Goal: Task Accomplishment & Management: Manage account settings

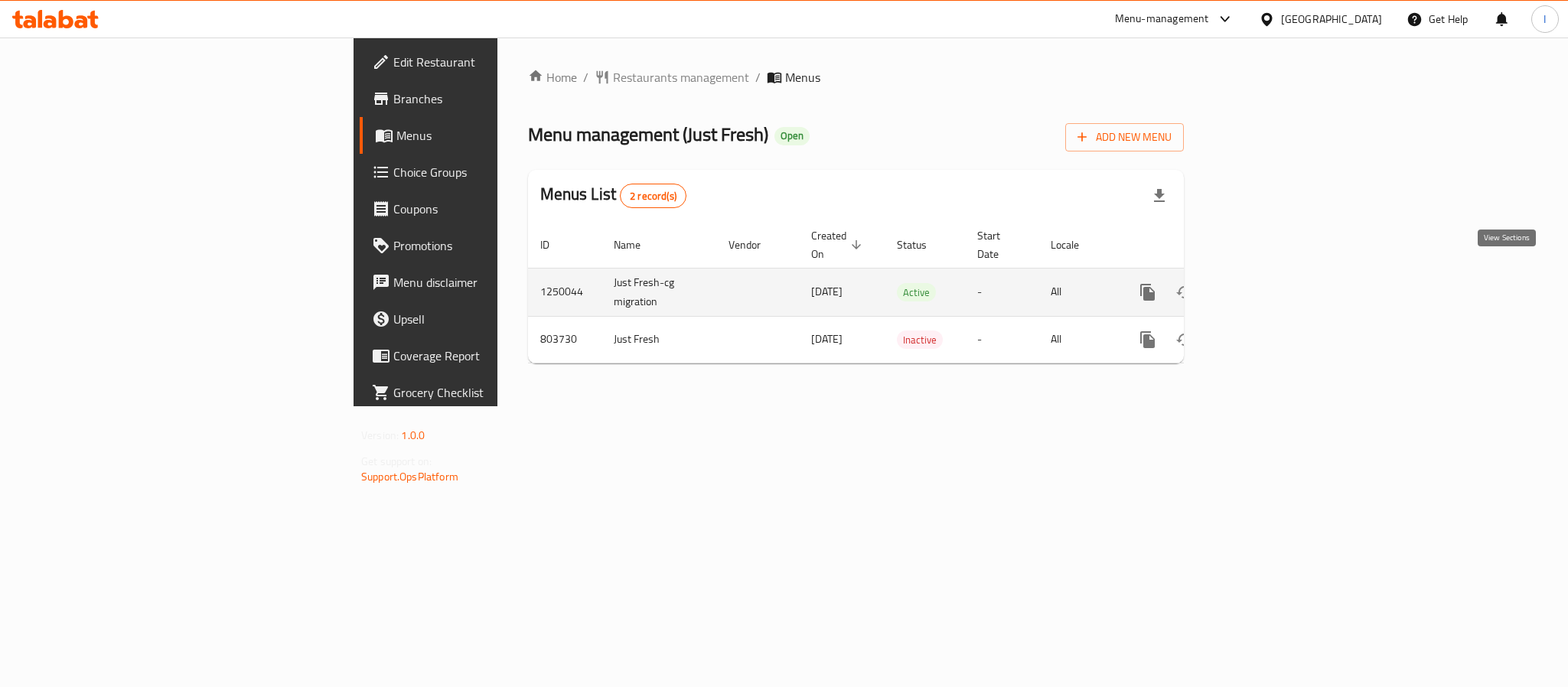
click at [1267, 283] on icon "enhanced table" at bounding box center [1258, 292] width 18 height 18
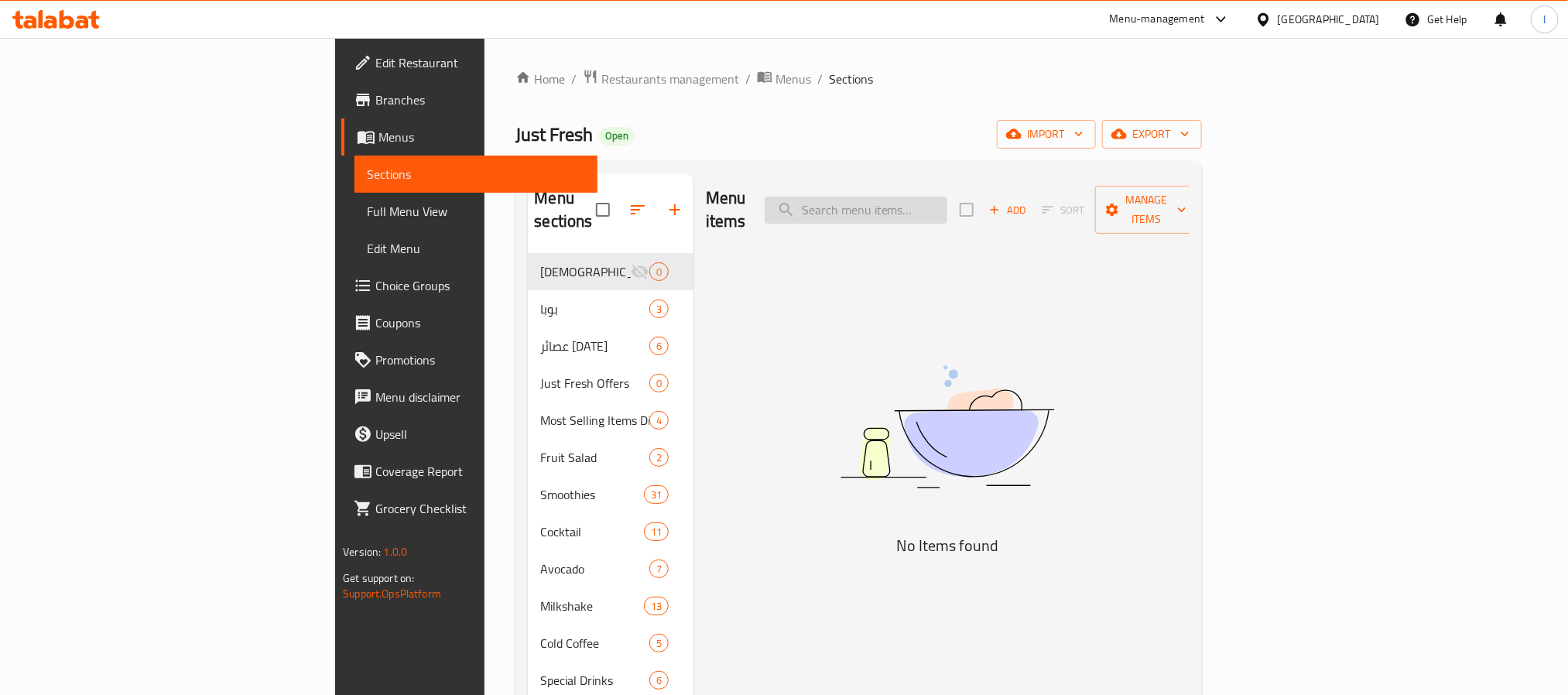
click at [948, 205] on input "search" at bounding box center [856, 210] width 183 height 27
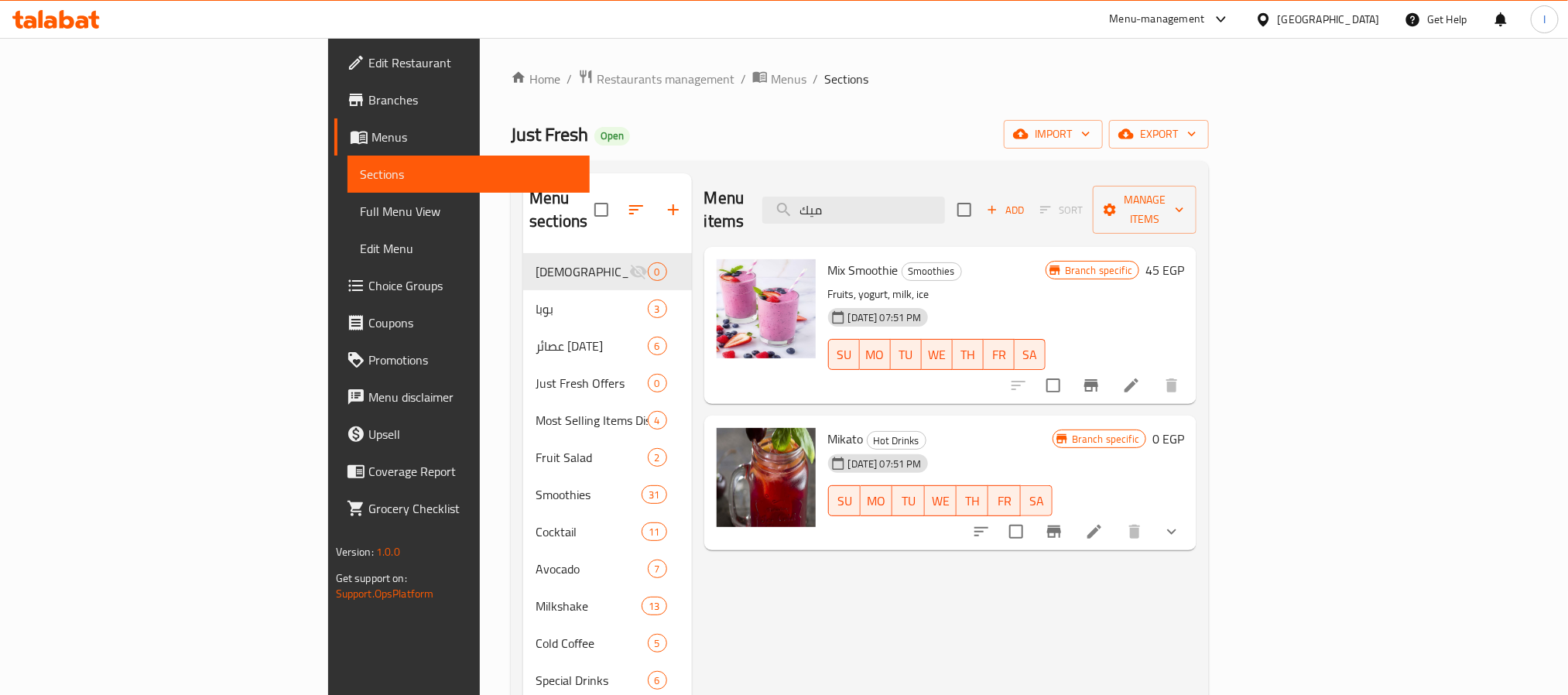
click at [828, 427] on span "Mikato" at bounding box center [846, 439] width 35 height 23
copy h6 "Mikato"
click at [723, 440] on span "upload picture" at bounding box center [738, 449] width 31 height 19
click at [731, 442] on icon "upload picture" at bounding box center [739, 449] width 16 height 14
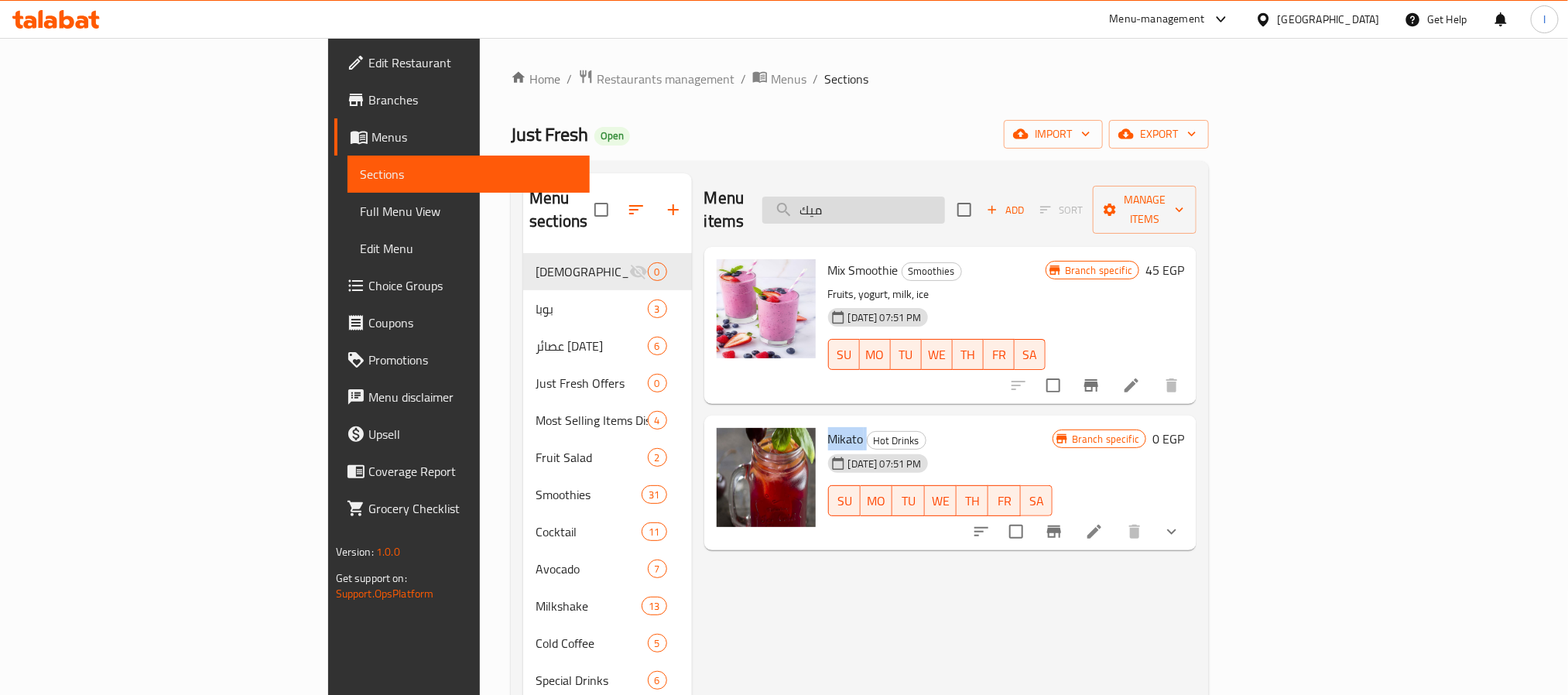
click at [945, 208] on input "ميك" at bounding box center [854, 210] width 183 height 27
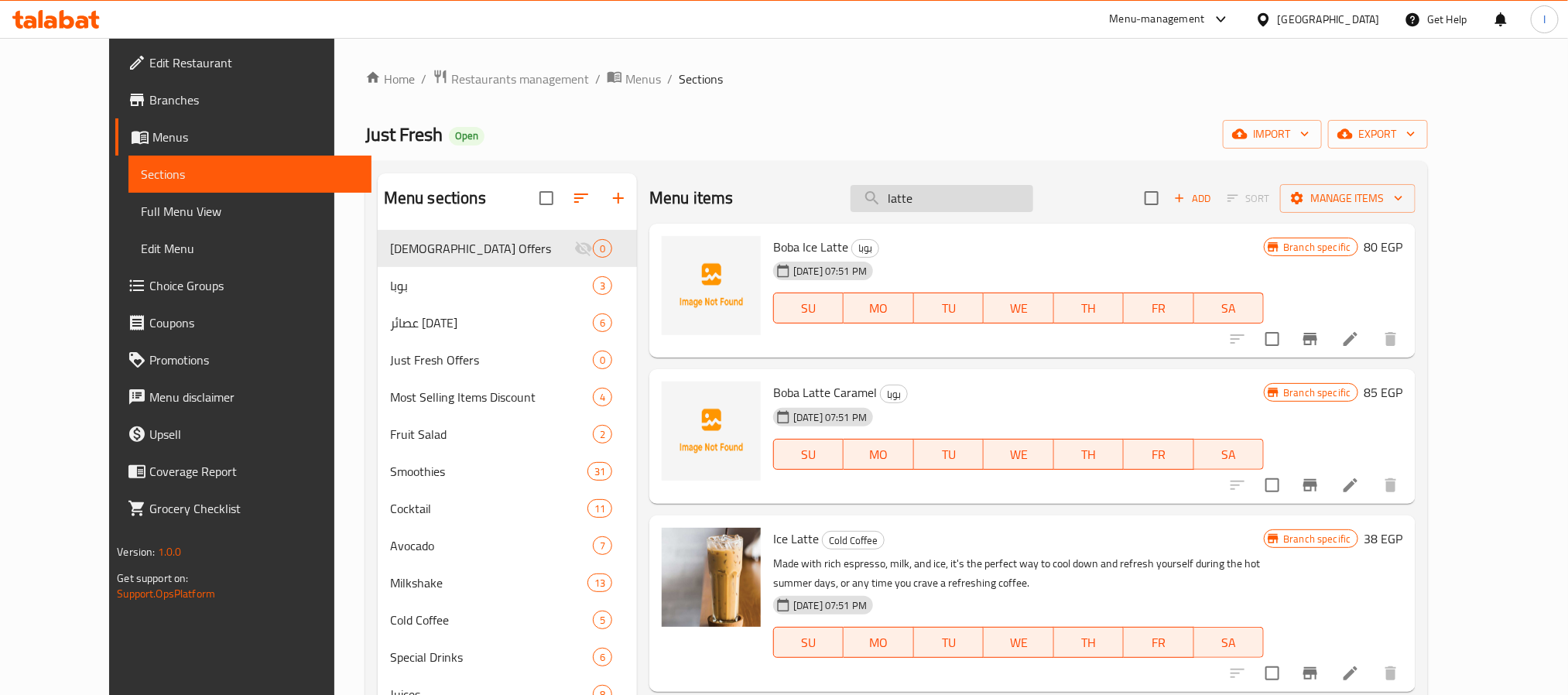
click at [980, 194] on input "latte" at bounding box center [941, 198] width 183 height 27
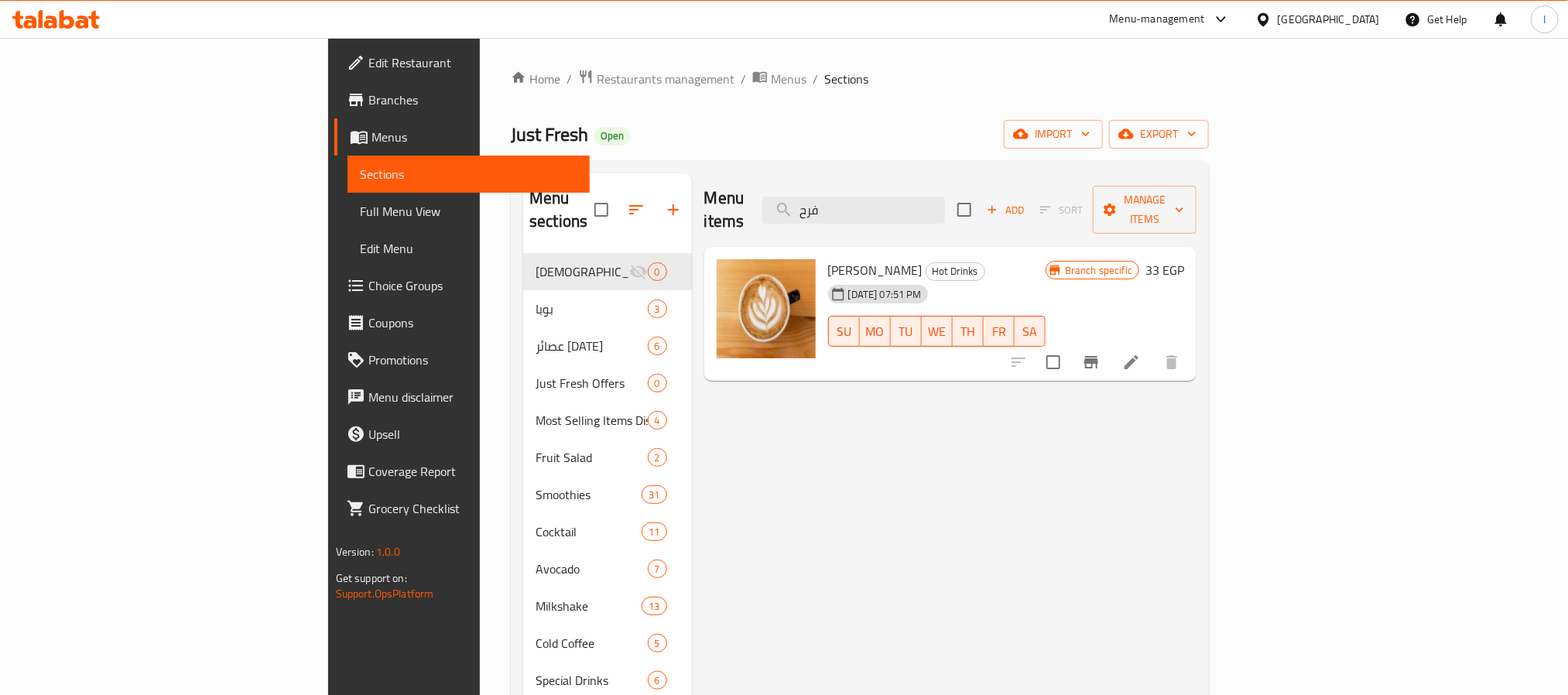
type input "فرح"
click at [1153, 348] on li at bounding box center [1131, 363] width 43 height 28
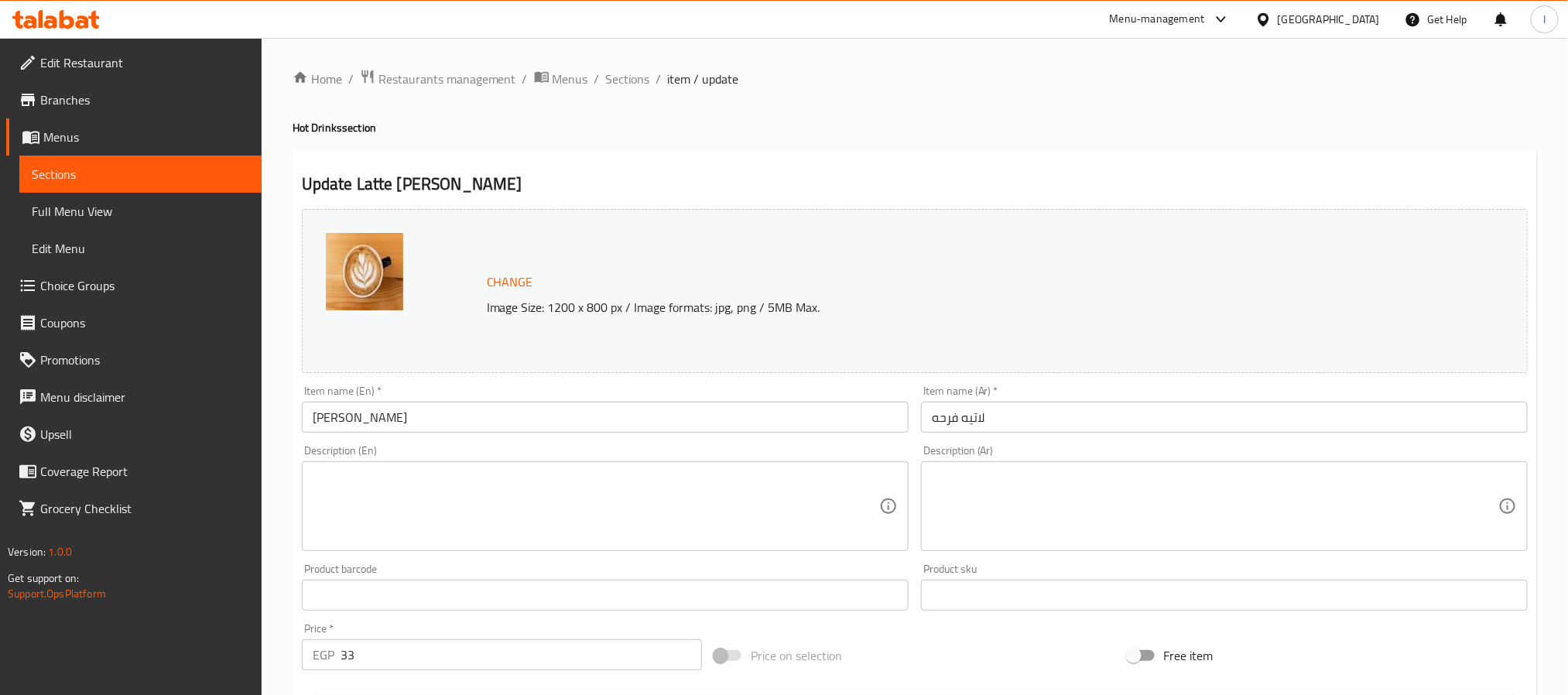
click at [945, 418] on input "لاتيه فرحه" at bounding box center [1224, 416] width 607 height 31
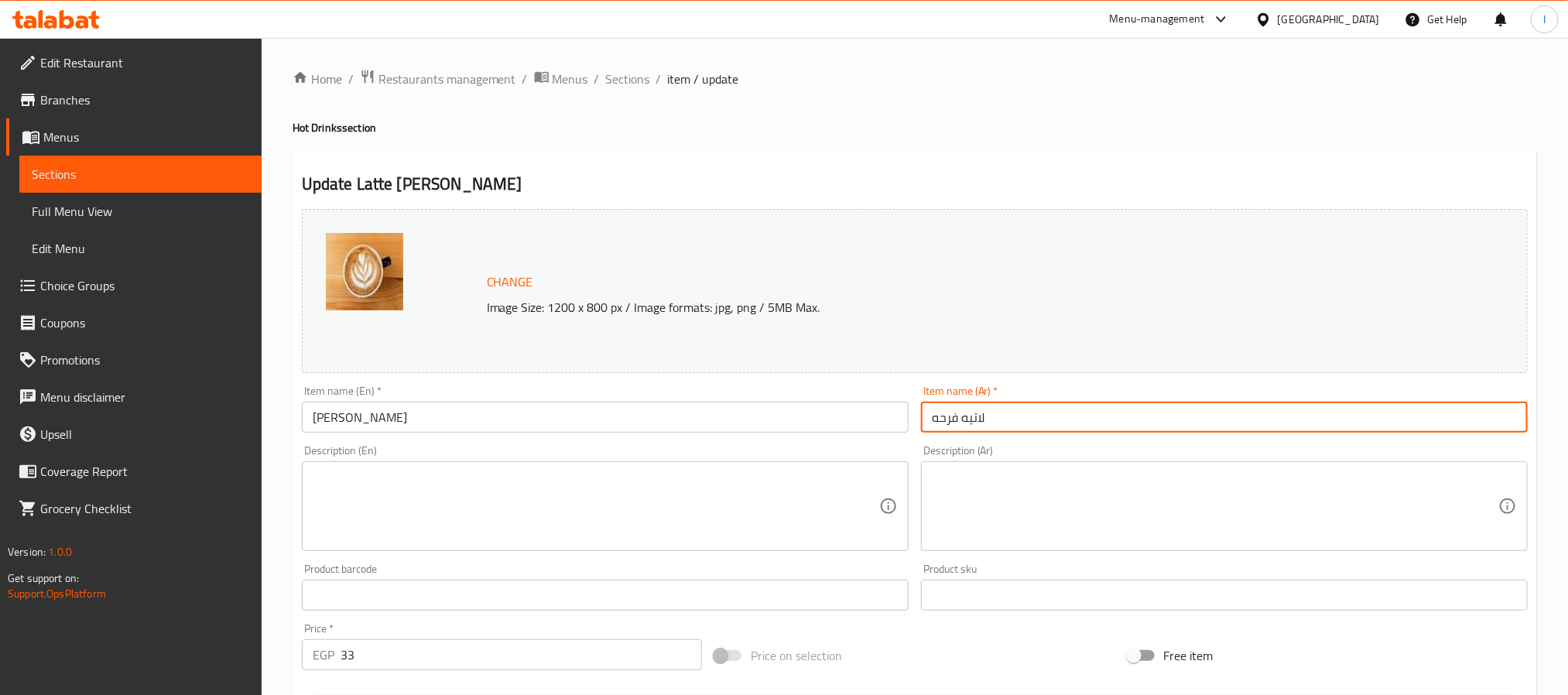
click at [945, 418] on input "لاتيه فرحه" at bounding box center [1224, 416] width 607 height 31
click at [948, 426] on input "لاتيه قؤفه" at bounding box center [1224, 416] width 607 height 31
type input "لاتيه قرفه"
click at [355, 423] on input "[PERSON_NAME]" at bounding box center [605, 416] width 607 height 31
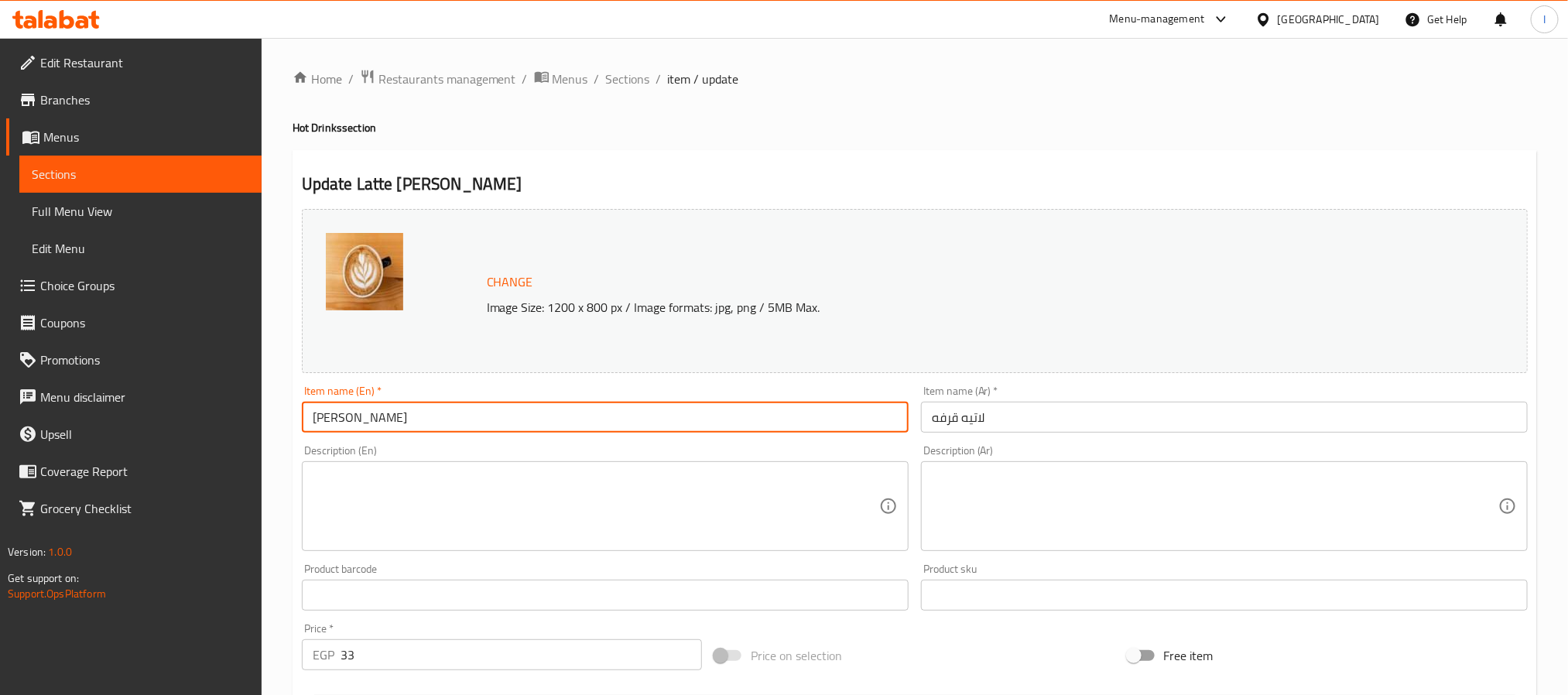
click at [355, 423] on input "[PERSON_NAME]" at bounding box center [605, 416] width 607 height 31
click at [358, 420] on input "[PERSON_NAME]" at bounding box center [605, 416] width 607 height 31
click at [1046, 423] on input "لاتيه قرفه" at bounding box center [1224, 416] width 607 height 31
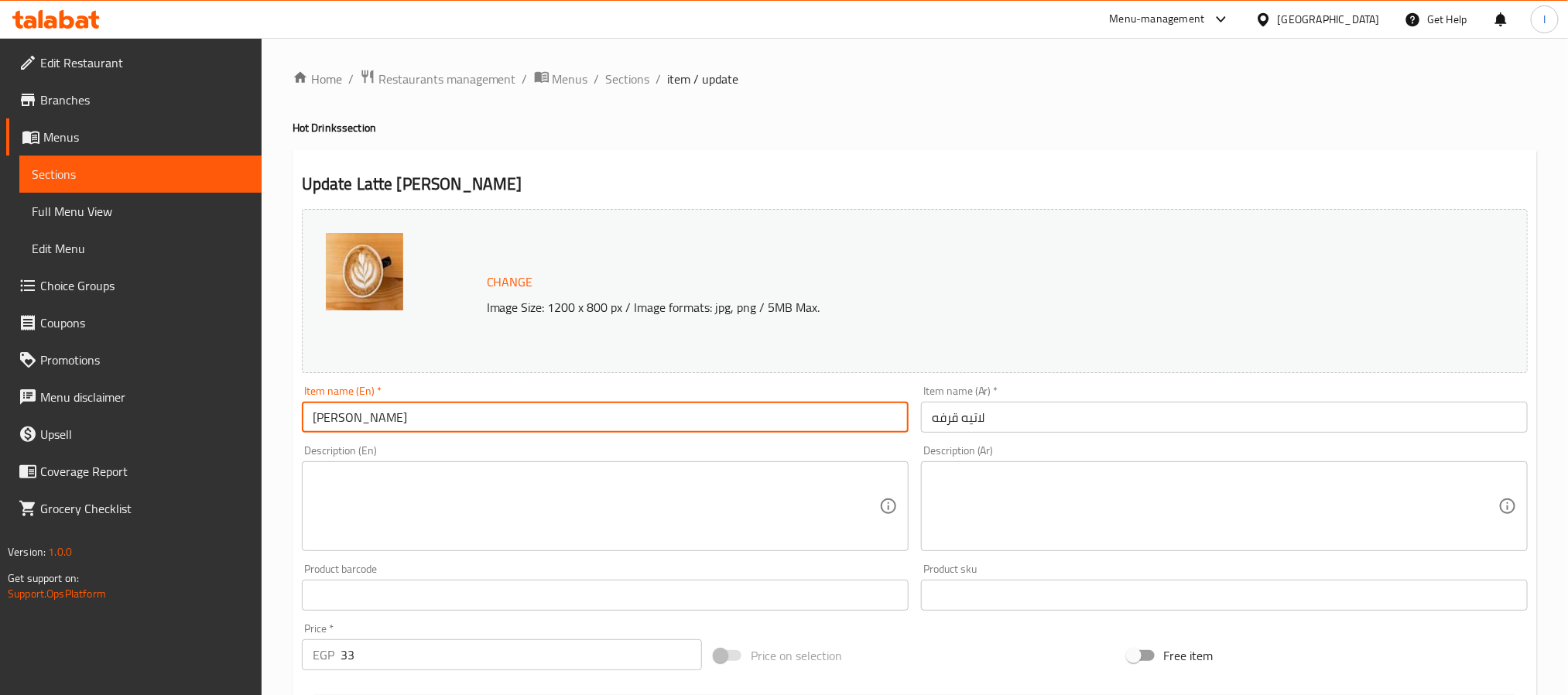
click at [1046, 423] on input "لاتيه قرفه" at bounding box center [1224, 416] width 607 height 31
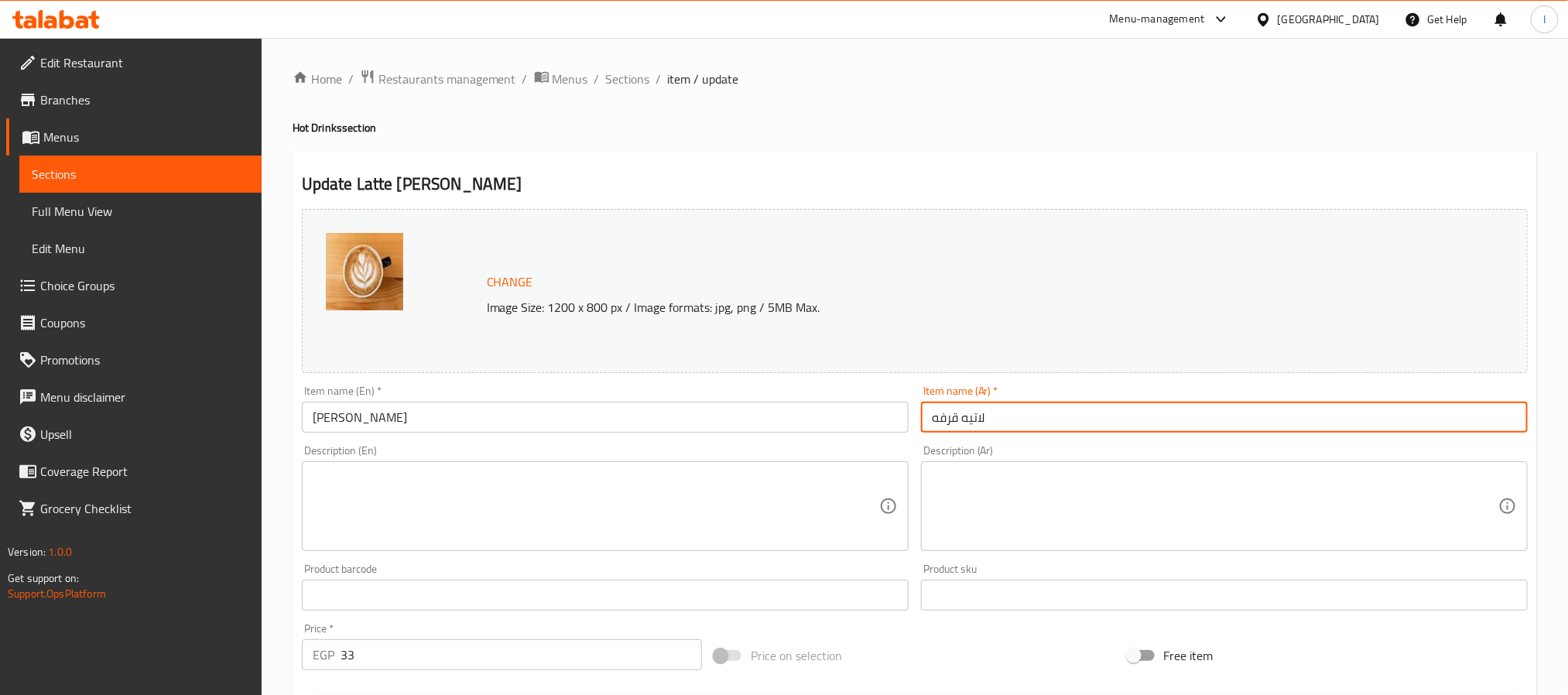
click at [1046, 423] on input "لاتيه قرفه" at bounding box center [1224, 416] width 607 height 31
click at [445, 411] on input "[PERSON_NAME]" at bounding box center [605, 416] width 607 height 31
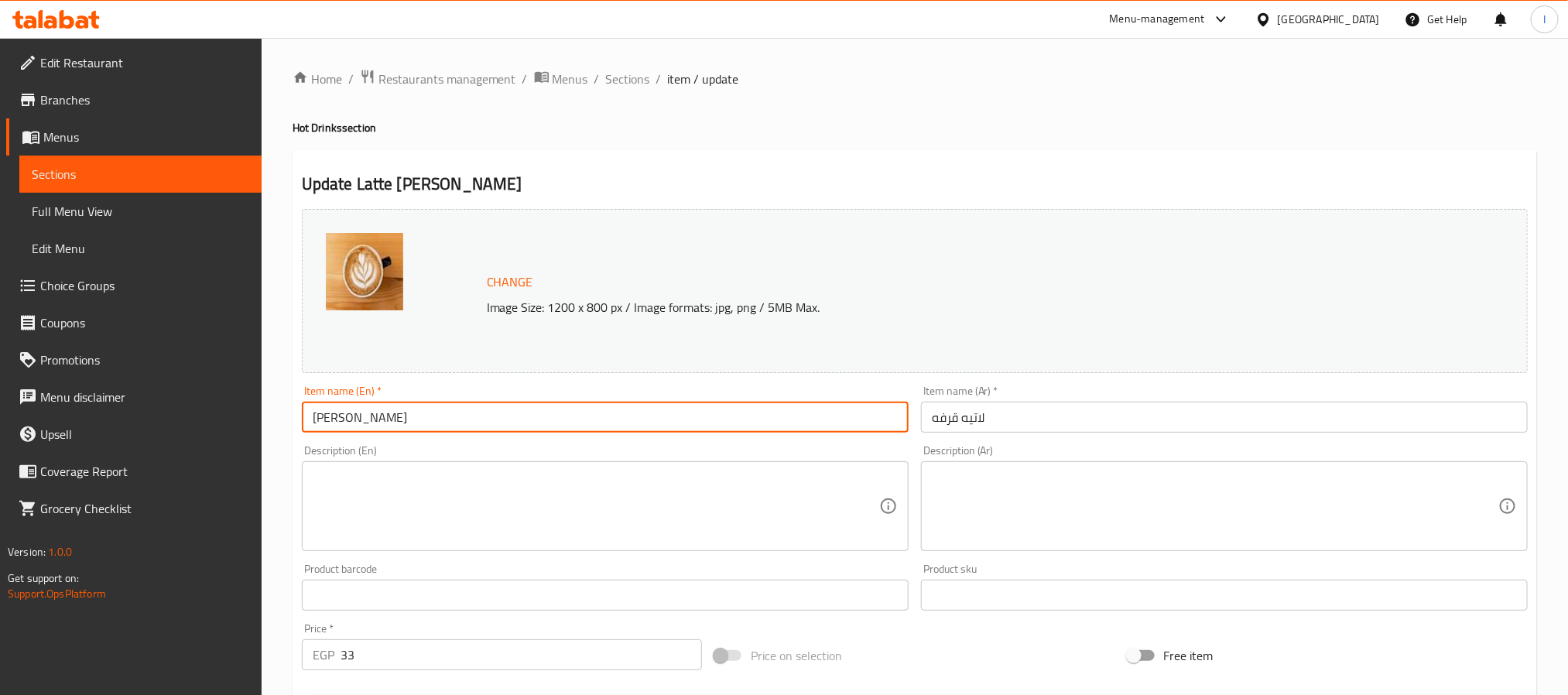
click at [445, 411] on input "[PERSON_NAME]" at bounding box center [605, 416] width 607 height 31
paste input "cinnamon latte"
drag, startPoint x: 316, startPoint y: 418, endPoint x: 328, endPoint y: 452, distance: 36.1
click at [315, 418] on input "cinnamon latte" at bounding box center [605, 416] width 607 height 31
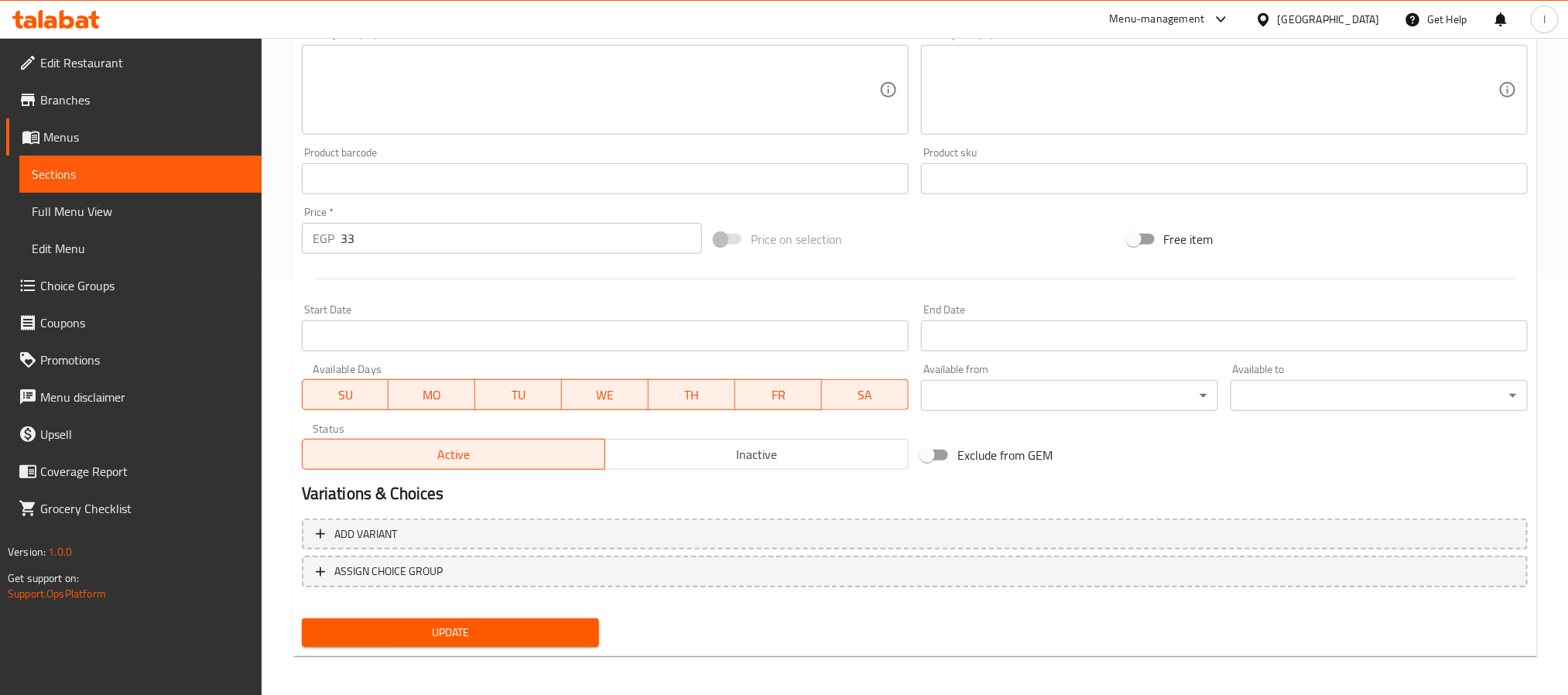
scroll to position [419, 0]
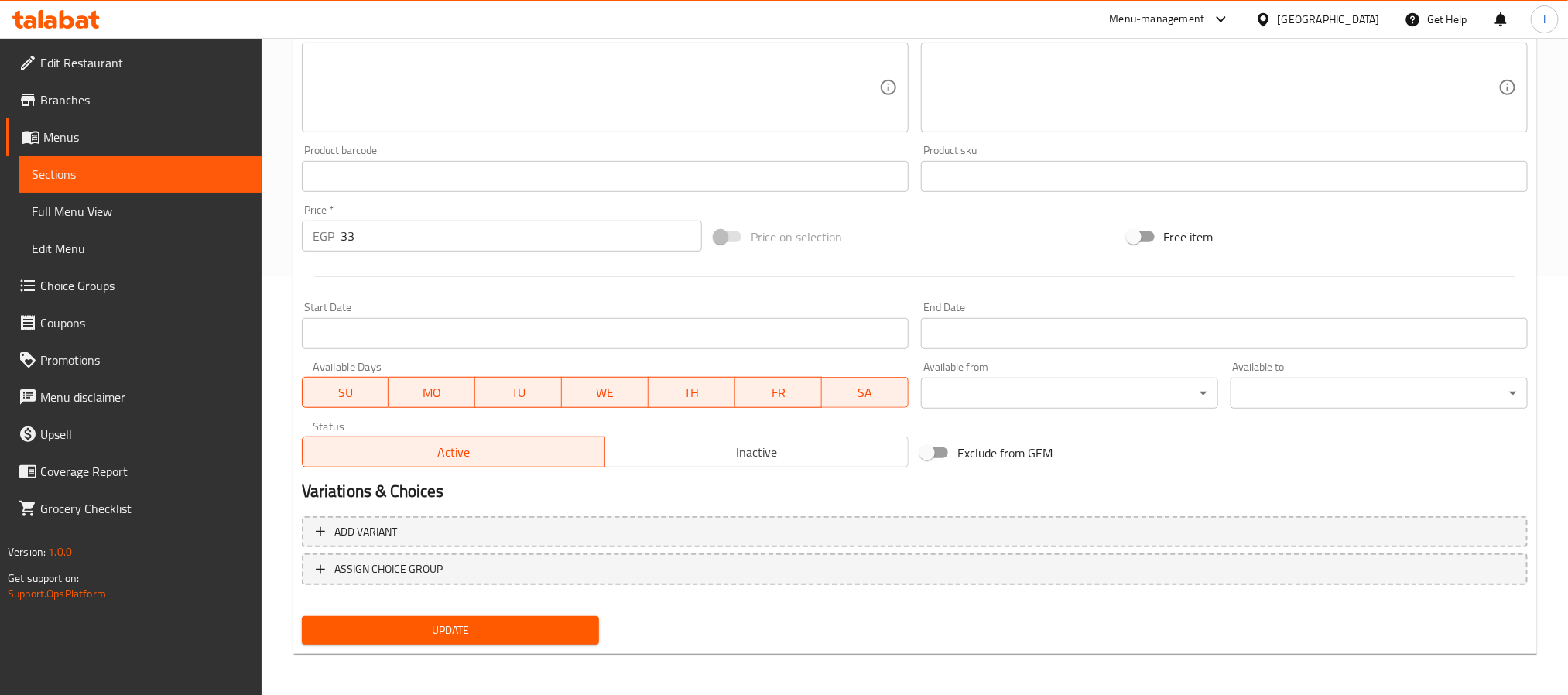
type input "Cinnamon latte"
click at [551, 639] on button "Update" at bounding box center [451, 630] width 297 height 28
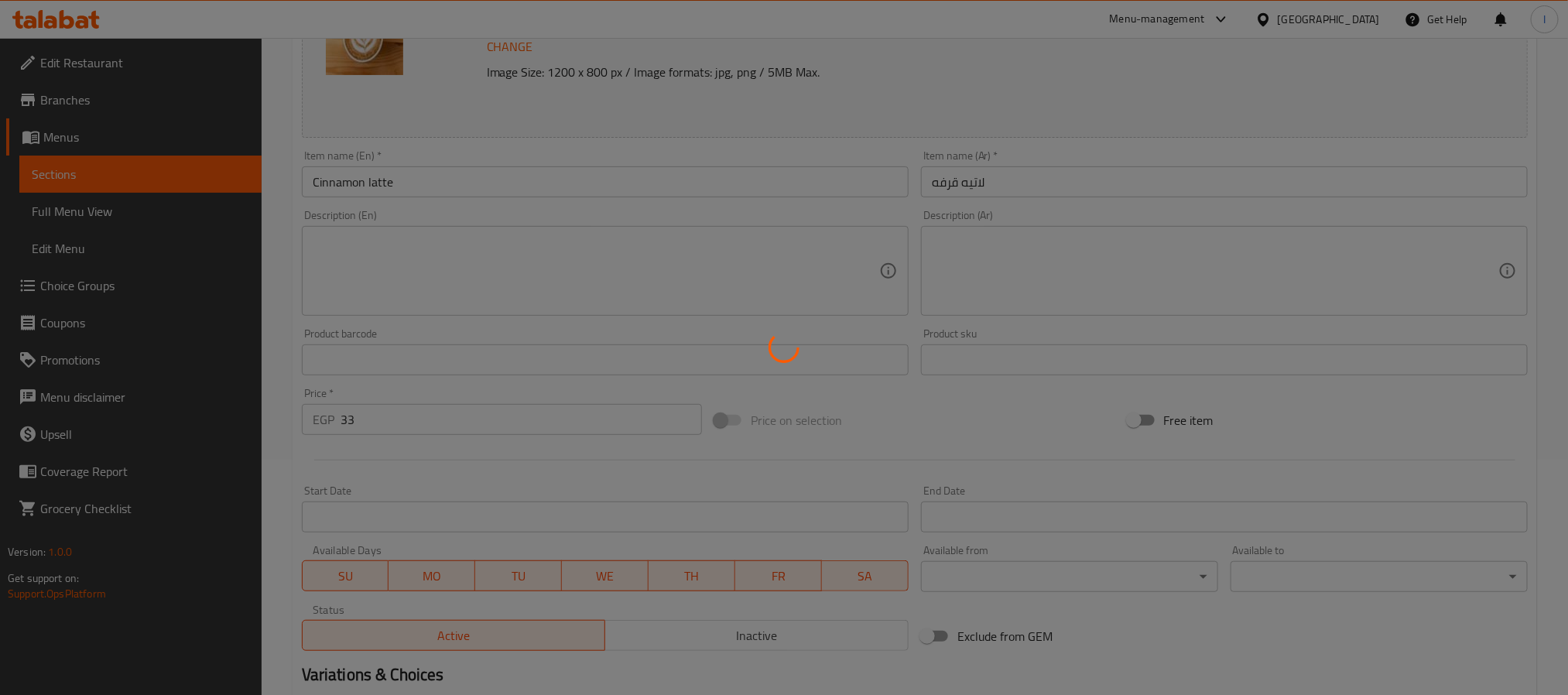
scroll to position [0, 0]
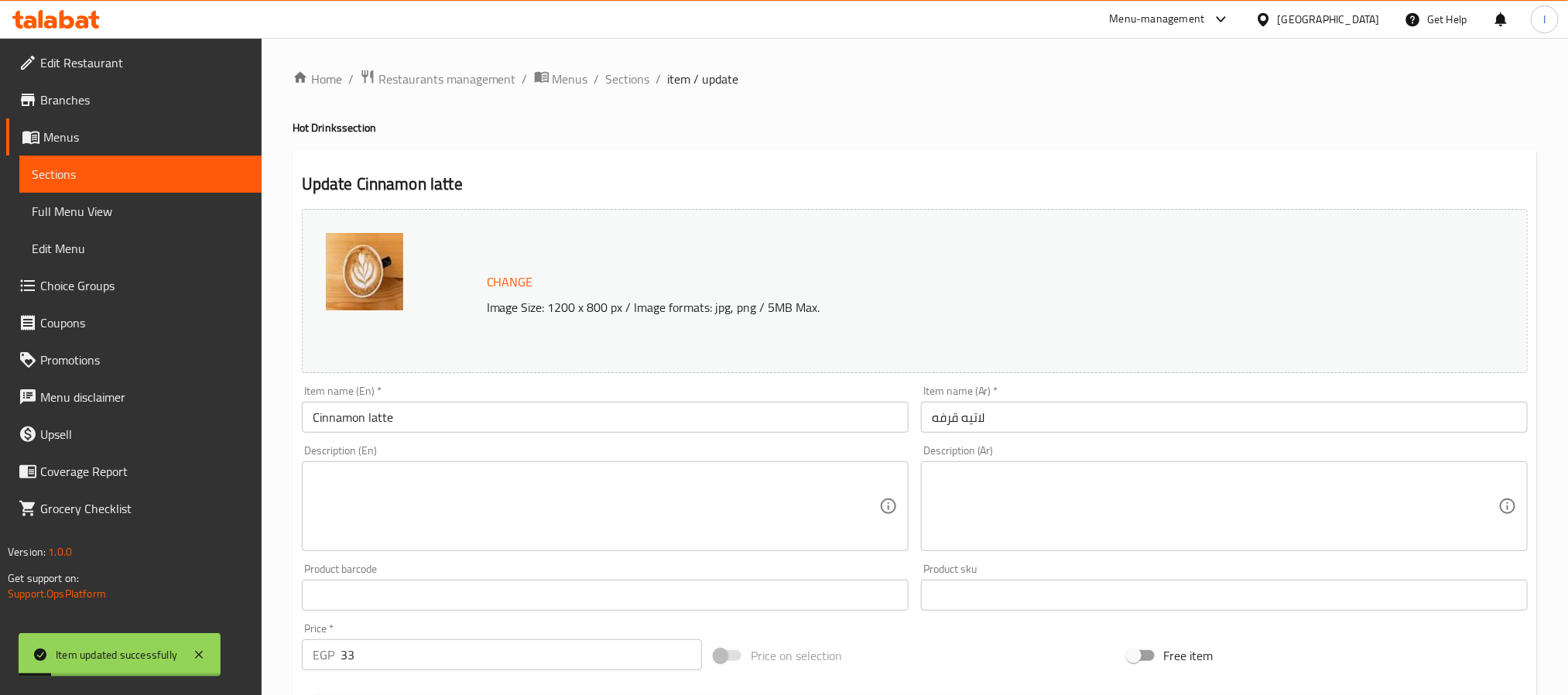
drag, startPoint x: 623, startPoint y: 75, endPoint x: 731, endPoint y: 158, distance: 136.2
click at [623, 75] on span "Sections" at bounding box center [628, 79] width 44 height 19
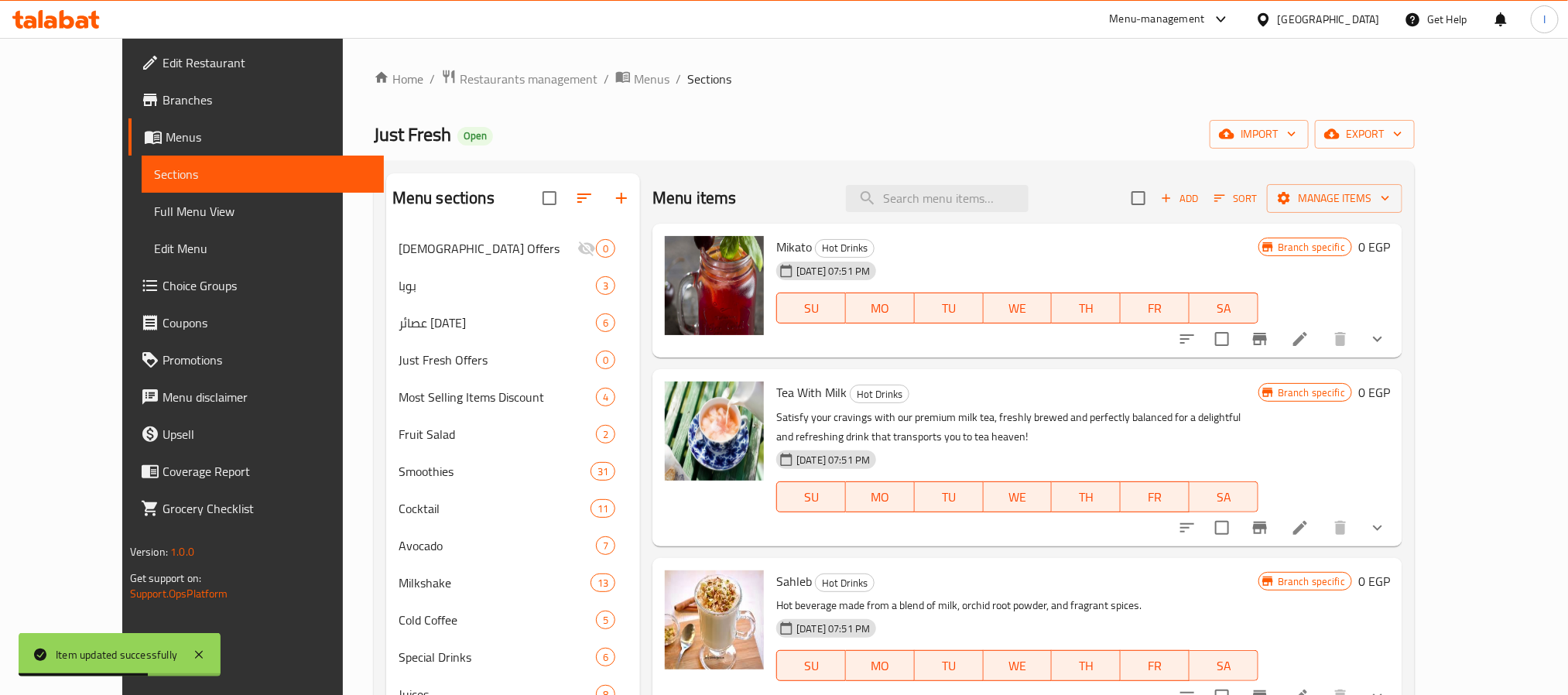
click at [843, 126] on div "Just Fresh Open import export" at bounding box center [894, 134] width 1041 height 28
drag, startPoint x: 667, startPoint y: 144, endPoint x: 660, endPoint y: 133, distance: 13.0
click at [667, 144] on div "Just Fresh Open import export" at bounding box center [894, 134] width 1041 height 28
click at [485, 84] on span "Restaurants management" at bounding box center [529, 79] width 138 height 19
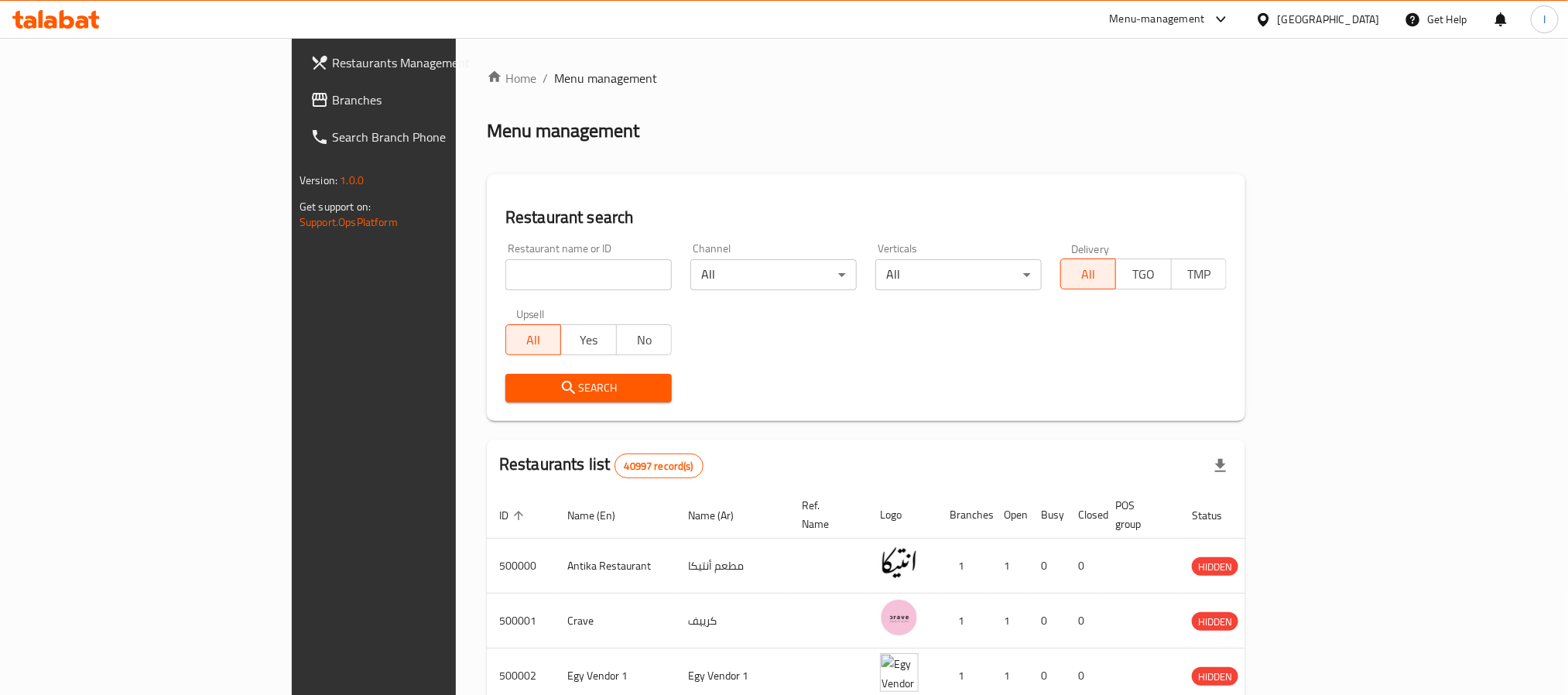
click at [487, 181] on div "Restaurant search Restaurant name or ID Restaurant name or ID Channel All ​ Ver…" at bounding box center [866, 297] width 758 height 247
click at [332, 107] on span "Branches" at bounding box center [437, 99] width 209 height 19
